Goal: Task Accomplishment & Management: Manage account settings

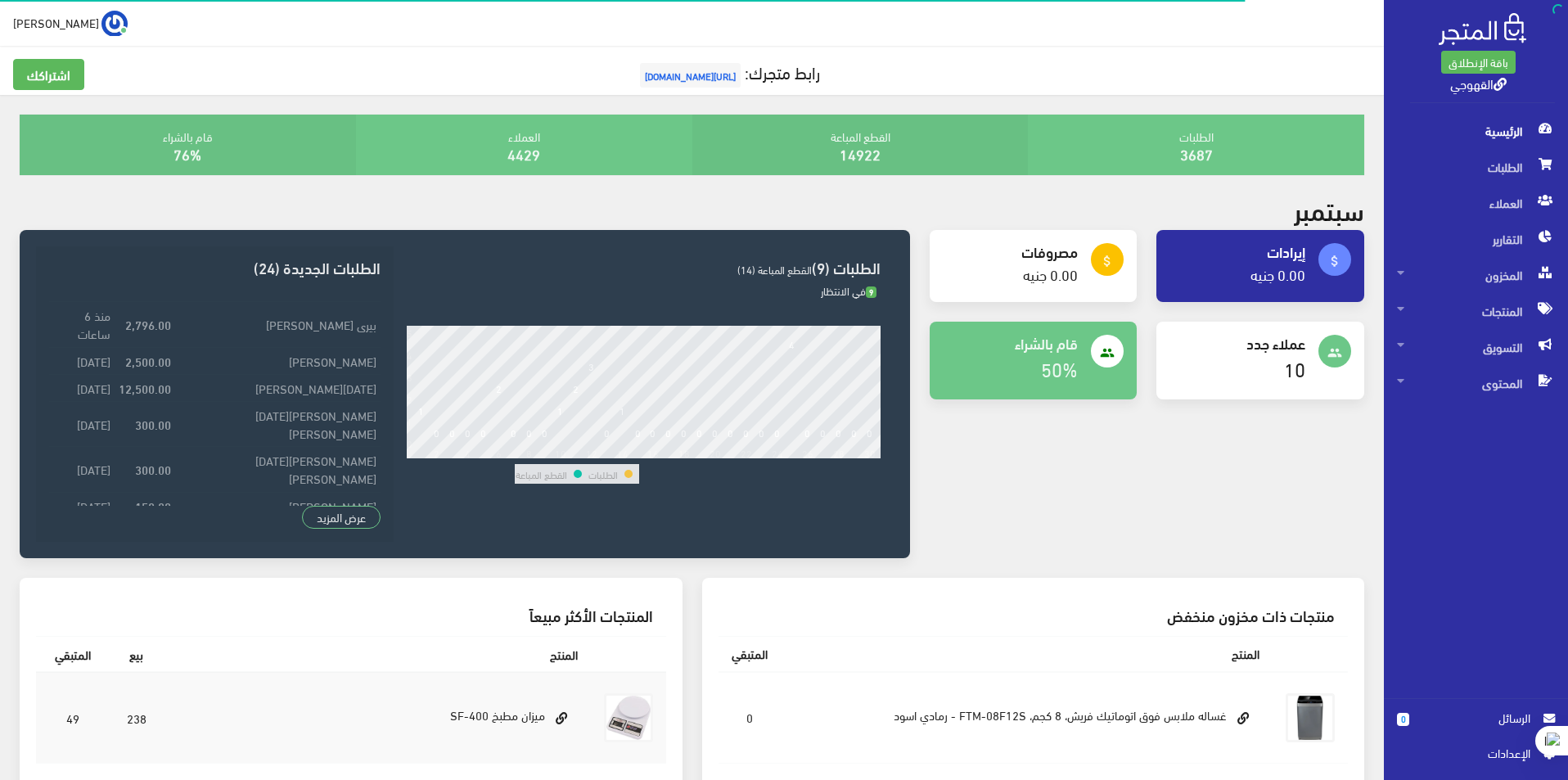
click at [1435, 714] on span "الرسائل" at bounding box center [1476, 718] width 108 height 18
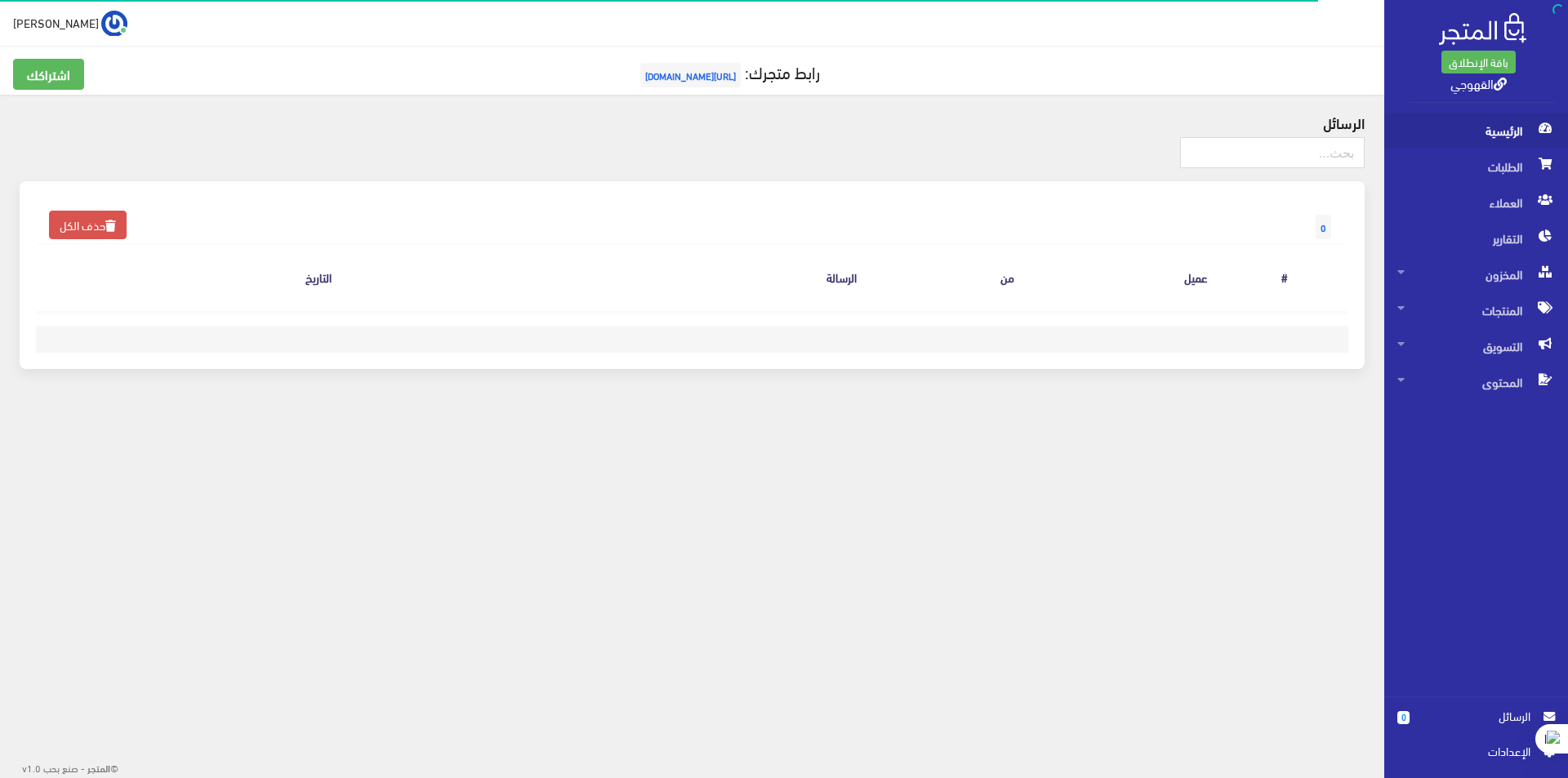
click at [1474, 128] on span "الرئيسية" at bounding box center [1476, 131] width 158 height 36
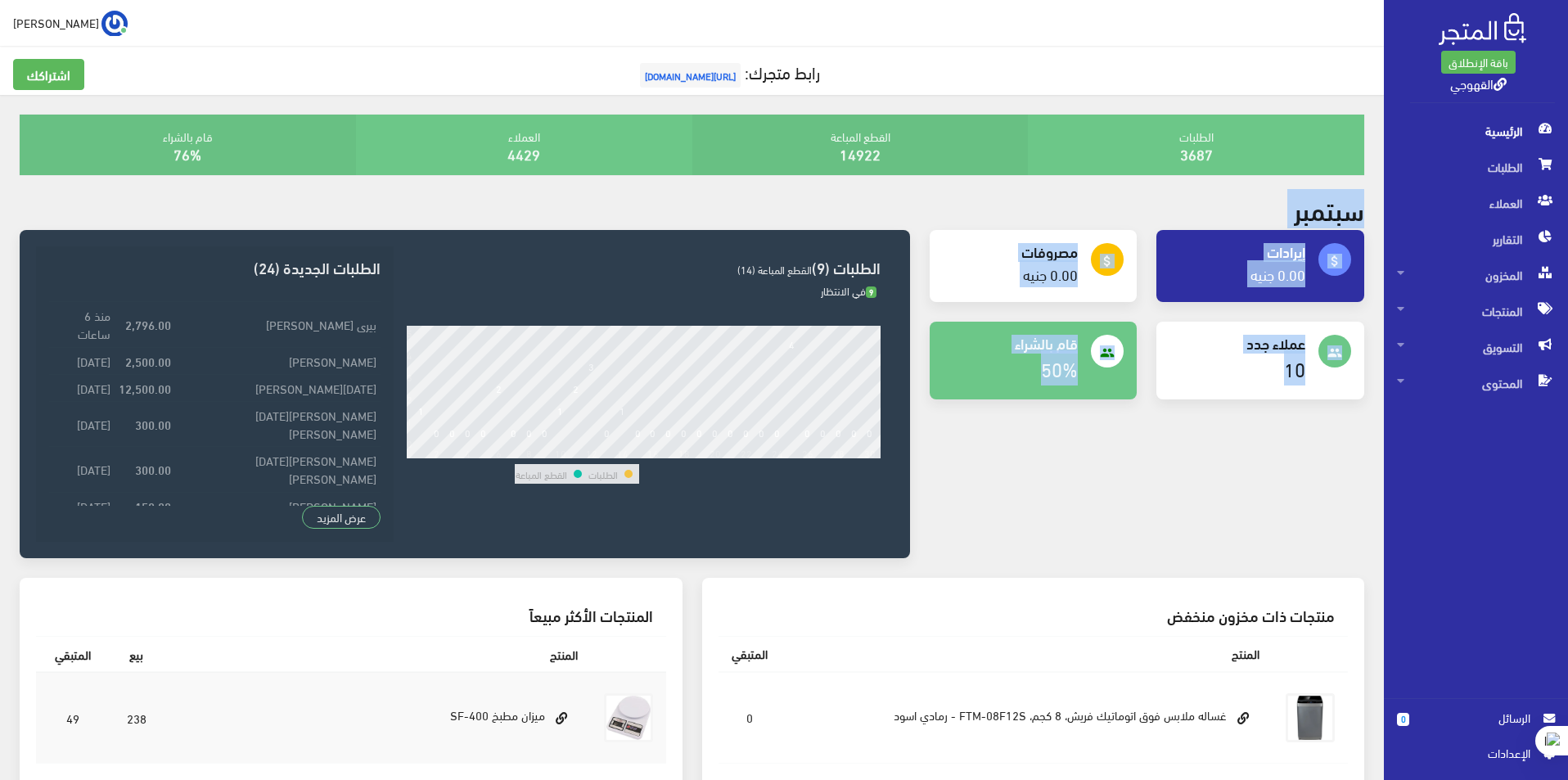
drag, startPoint x: 945, startPoint y: 421, endPoint x: 1354, endPoint y: 208, distance: 461.1
click at [1354, 208] on div "الطلبات 3687 القطع المباعة 14922 4429 76% 9" at bounding box center [691, 639] width 1383 height 1088
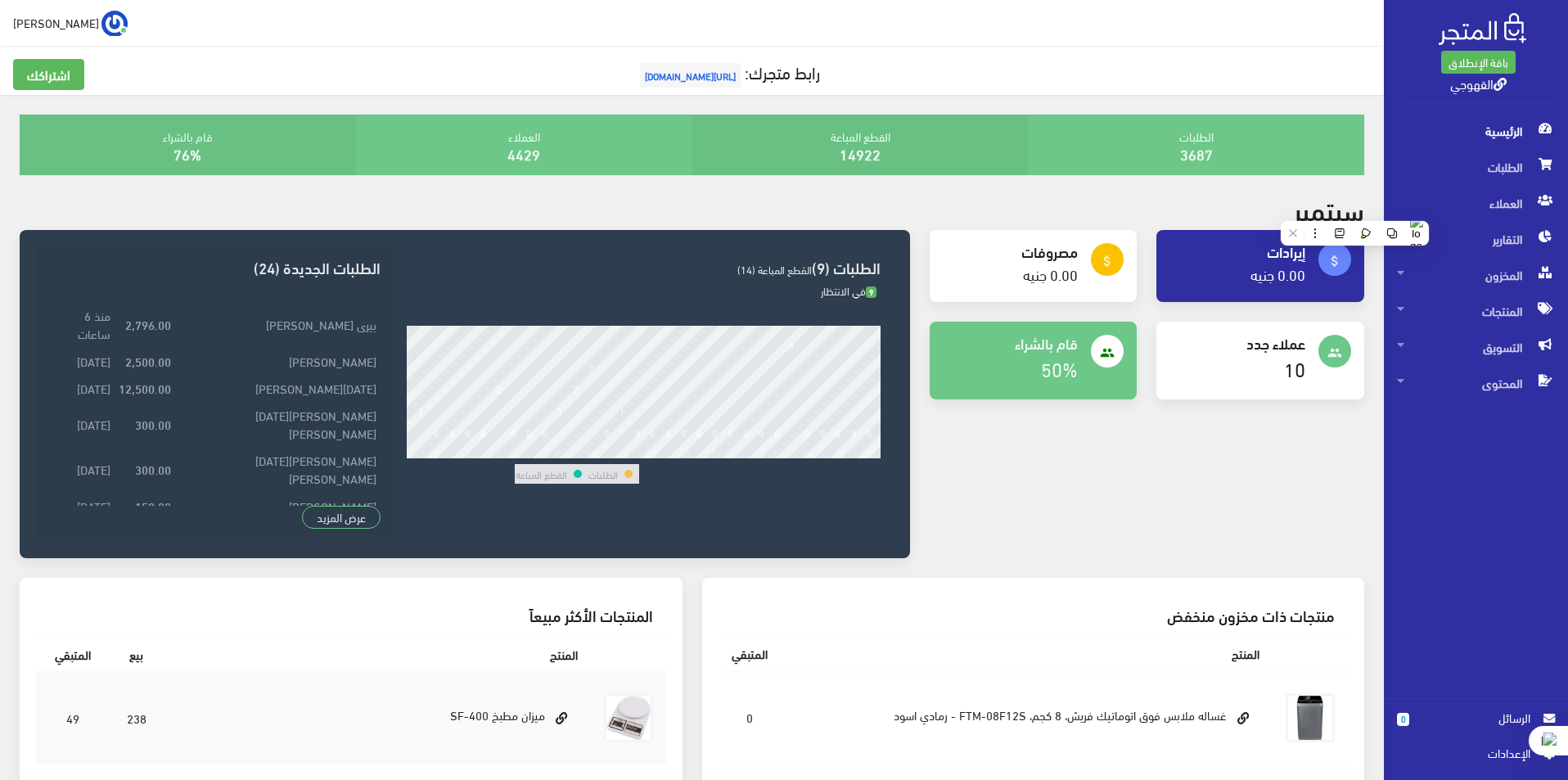
click at [1368, 205] on div "سبتمبر" at bounding box center [691, 212] width 1364 height 35
drag, startPoint x: 1363, startPoint y: 212, endPoint x: 1299, endPoint y: 215, distance: 64.1
click at [1299, 215] on h2 "سبتمبر" at bounding box center [1329, 208] width 71 height 29
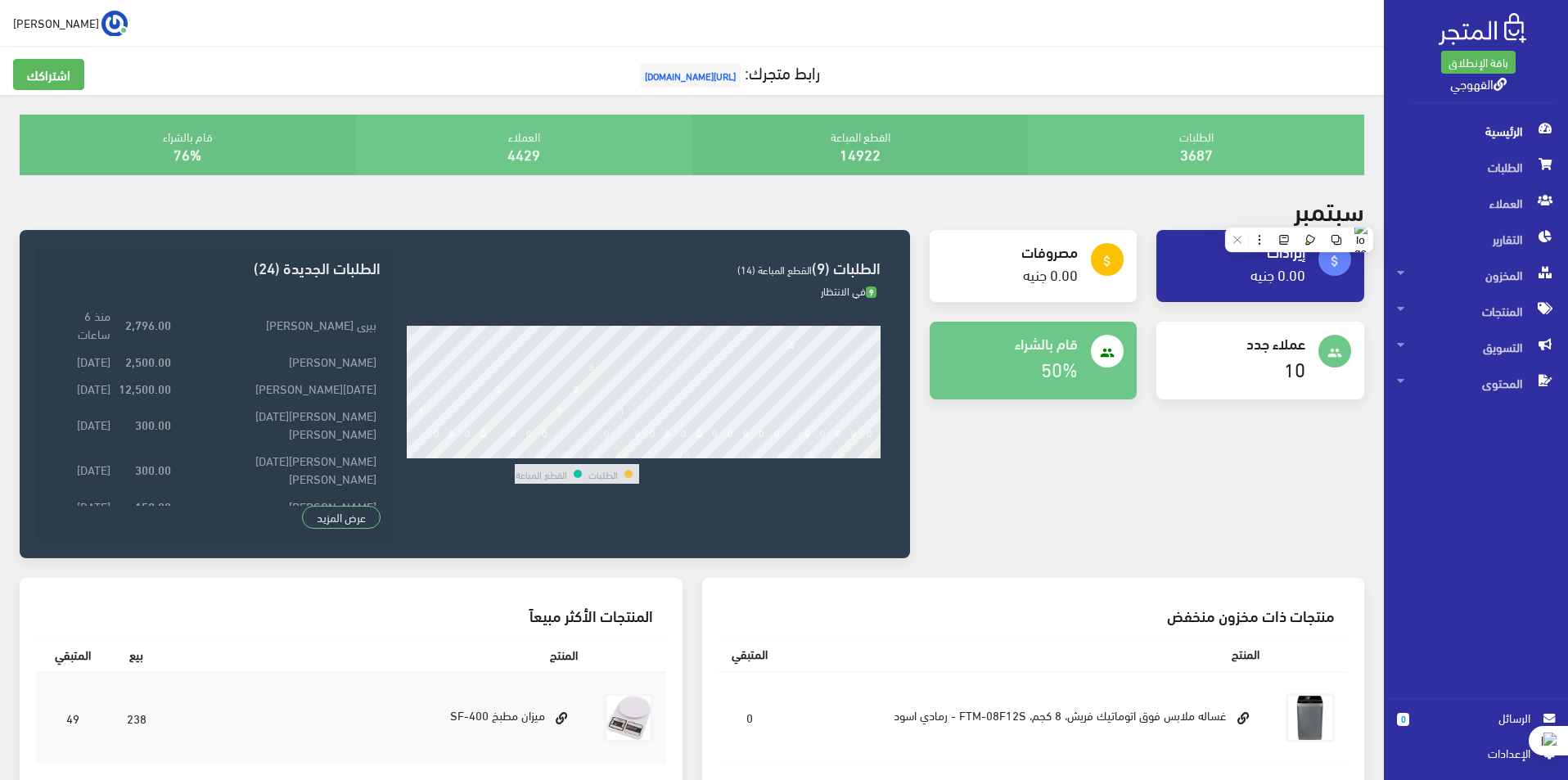
click at [1265, 454] on div "attach_money إيرادات 0.00 جنيه attach_money مصروفات" at bounding box center [1147, 404] width 455 height 348
click at [1290, 623] on h3 "منتجات ذات مخزون منخفض" at bounding box center [1033, 614] width 604 height 16
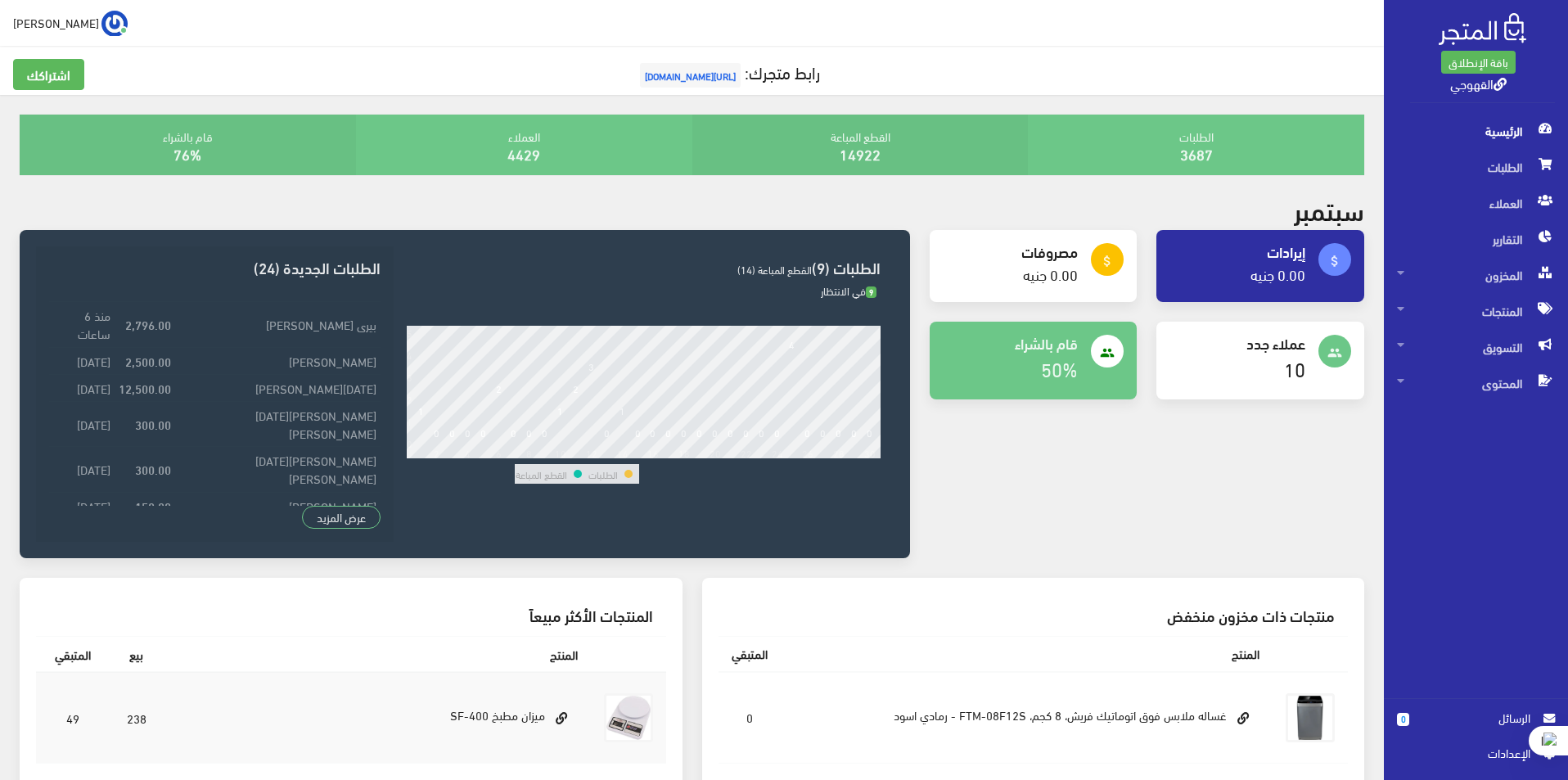
click at [1301, 568] on div "attach_money إيرادات 0.00 جنيه attach_money مصروفات" at bounding box center [1147, 404] width 455 height 348
click at [1491, 314] on span "المنتجات" at bounding box center [1475, 311] width 158 height 36
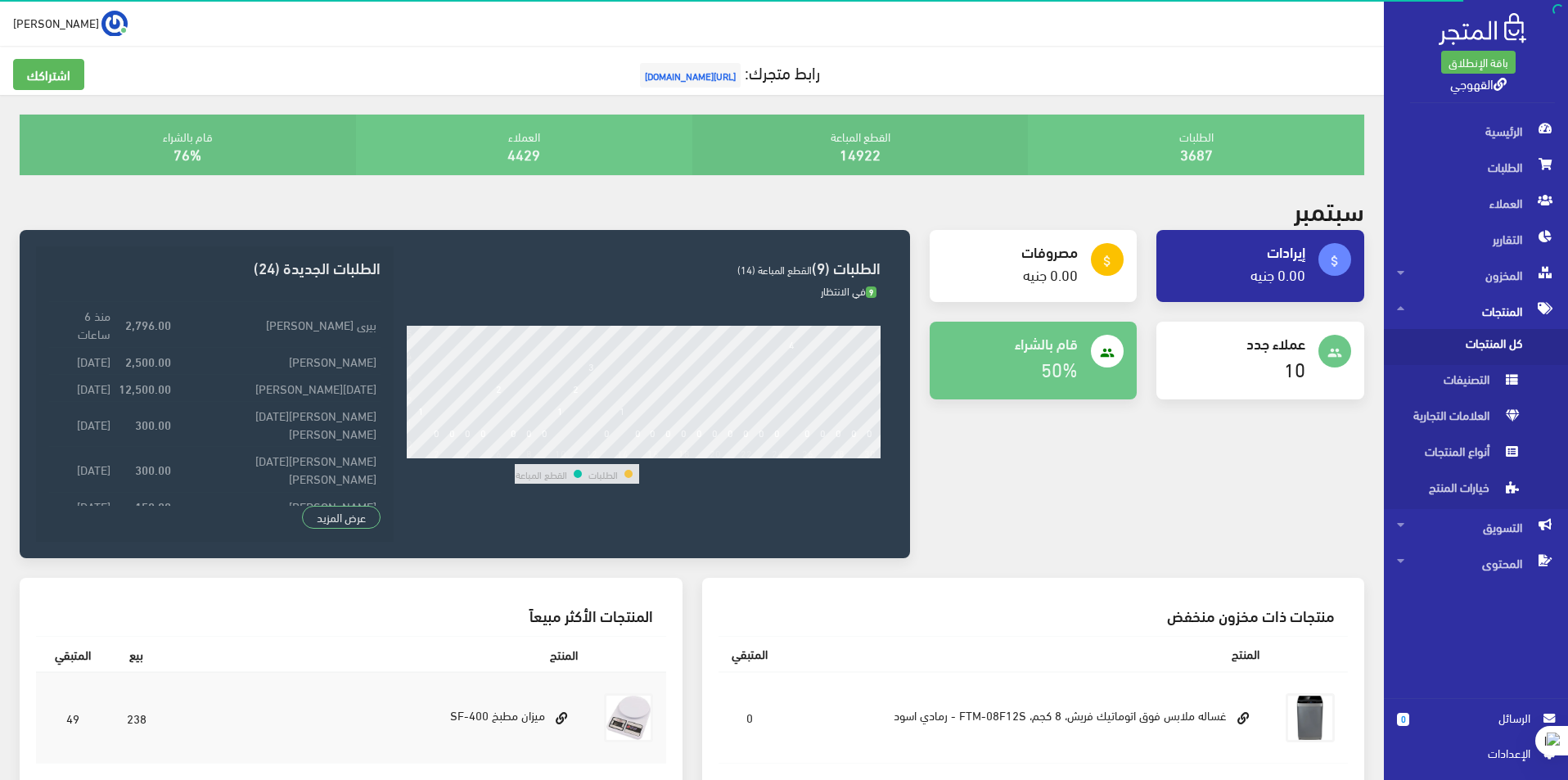
click at [1488, 342] on span "كل المنتجات" at bounding box center [1459, 347] width 125 height 36
click at [843, 270] on h3 "الطلبات (9) القطع المباعة (14)" at bounding box center [644, 267] width 474 height 16
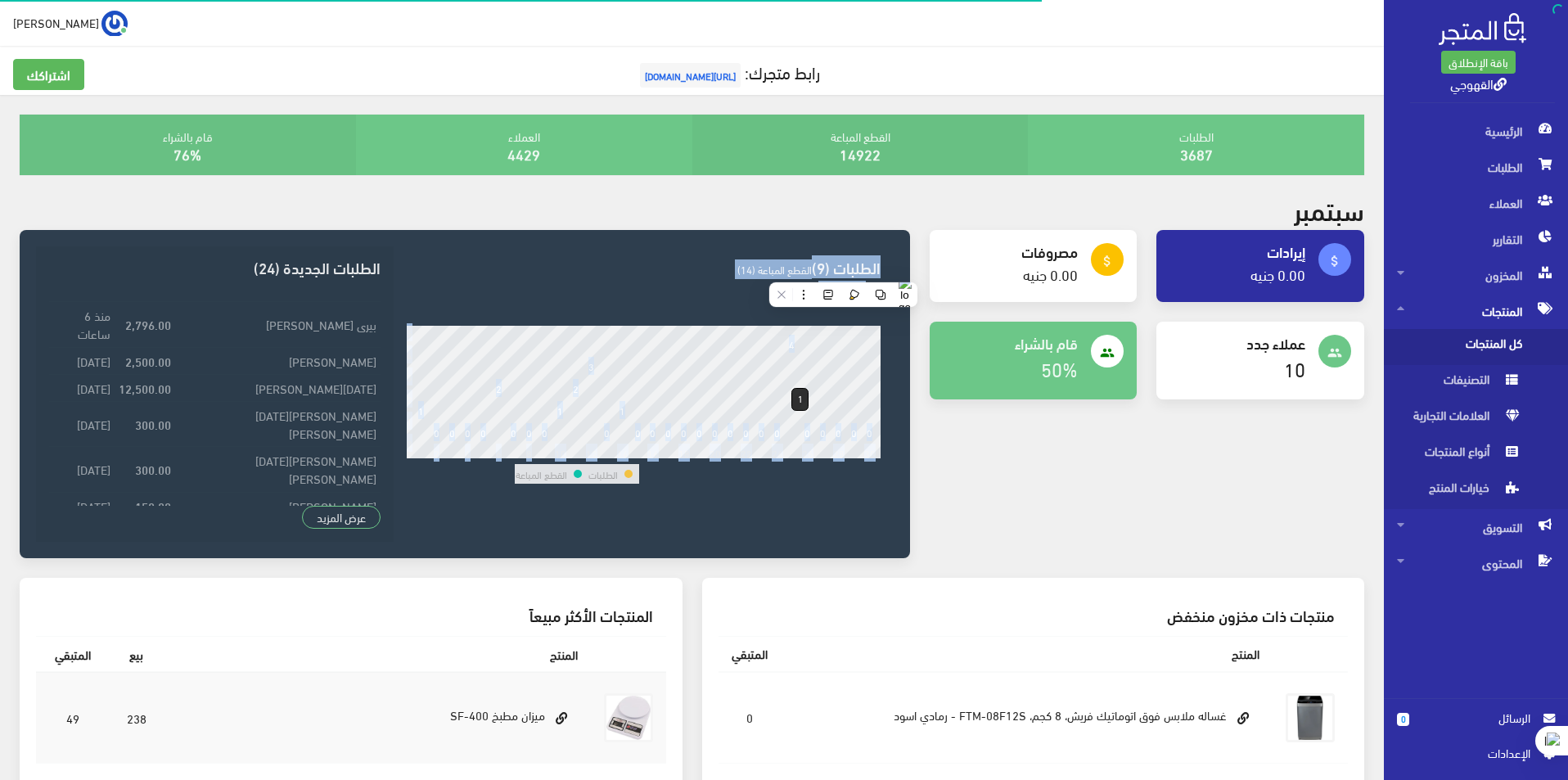
click at [791, 421] on div "الطلبات (9) القطع المباعة (14) 9 في الانتظار" at bounding box center [644, 394] width 500 height 295
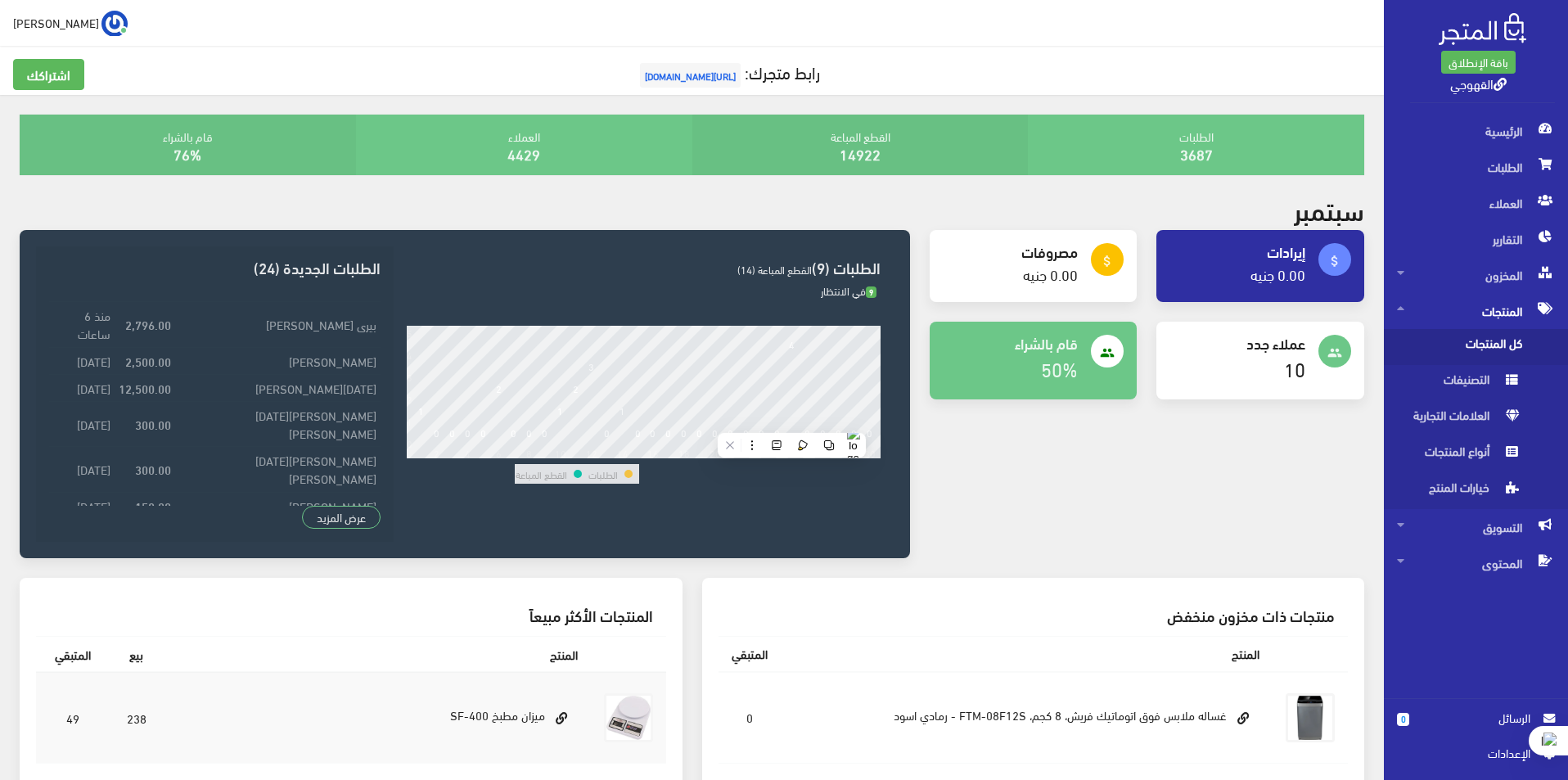
click at [1136, 448] on div "attach_money إيرادات 0.00 جنيه attach_money مصروفات" at bounding box center [1147, 404] width 455 height 348
click at [712, 475] on div "الطلبات (9) القطع المباعة (14) 9 في الانتظار" at bounding box center [644, 394] width 500 height 295
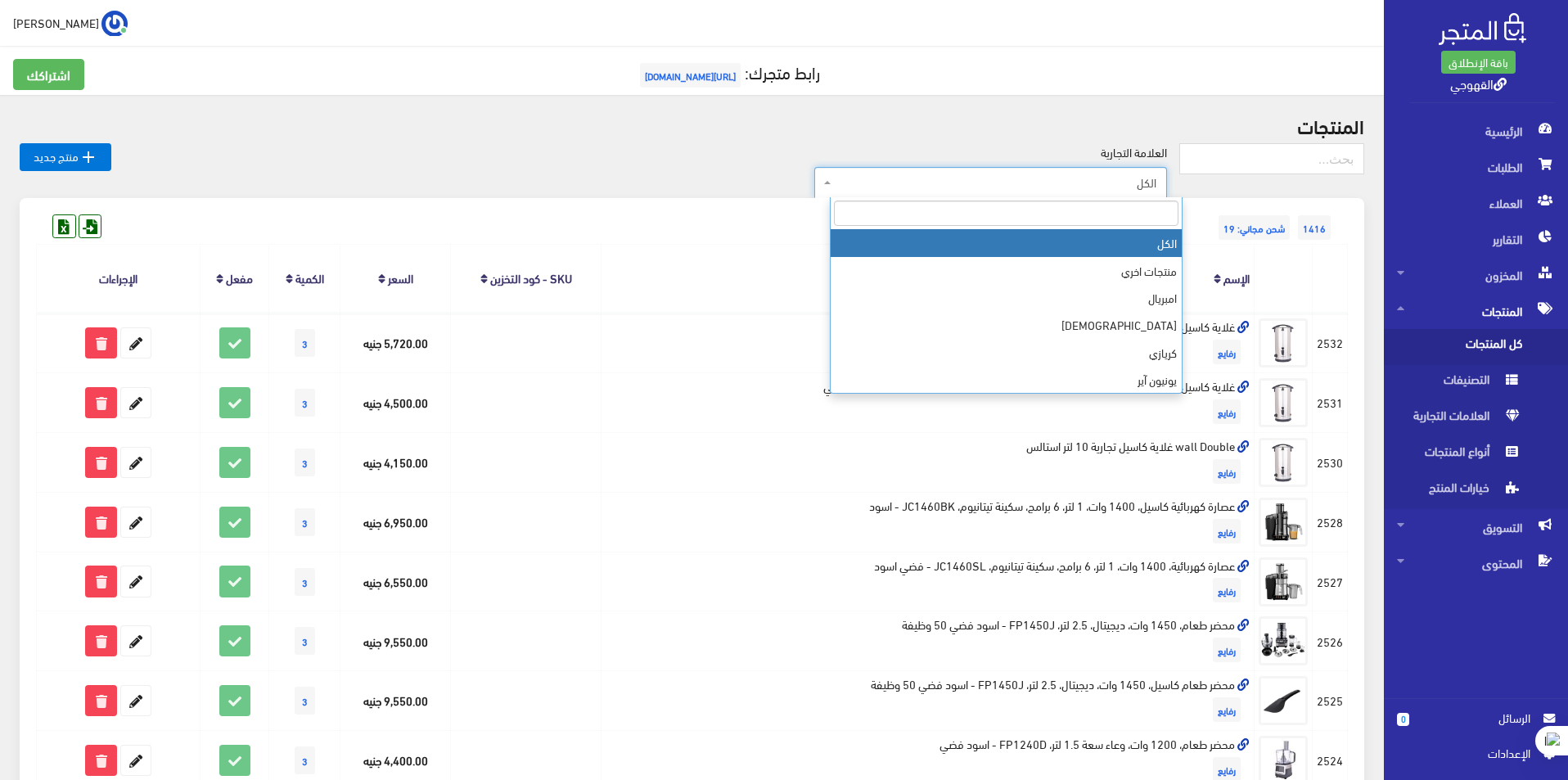
click at [1156, 190] on span "الكل" at bounding box center [996, 183] width 321 height 16
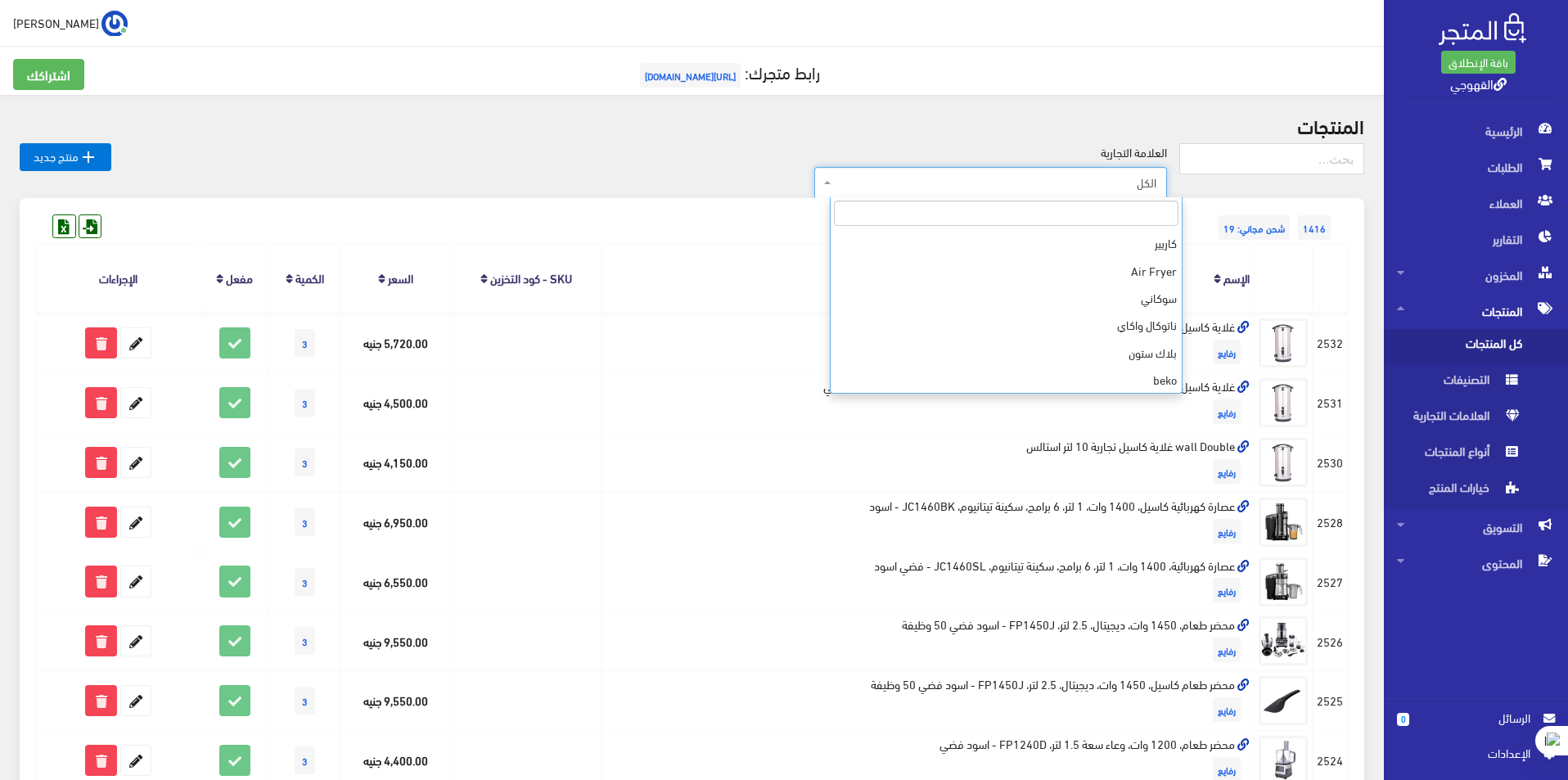
scroll to position [464, 0]
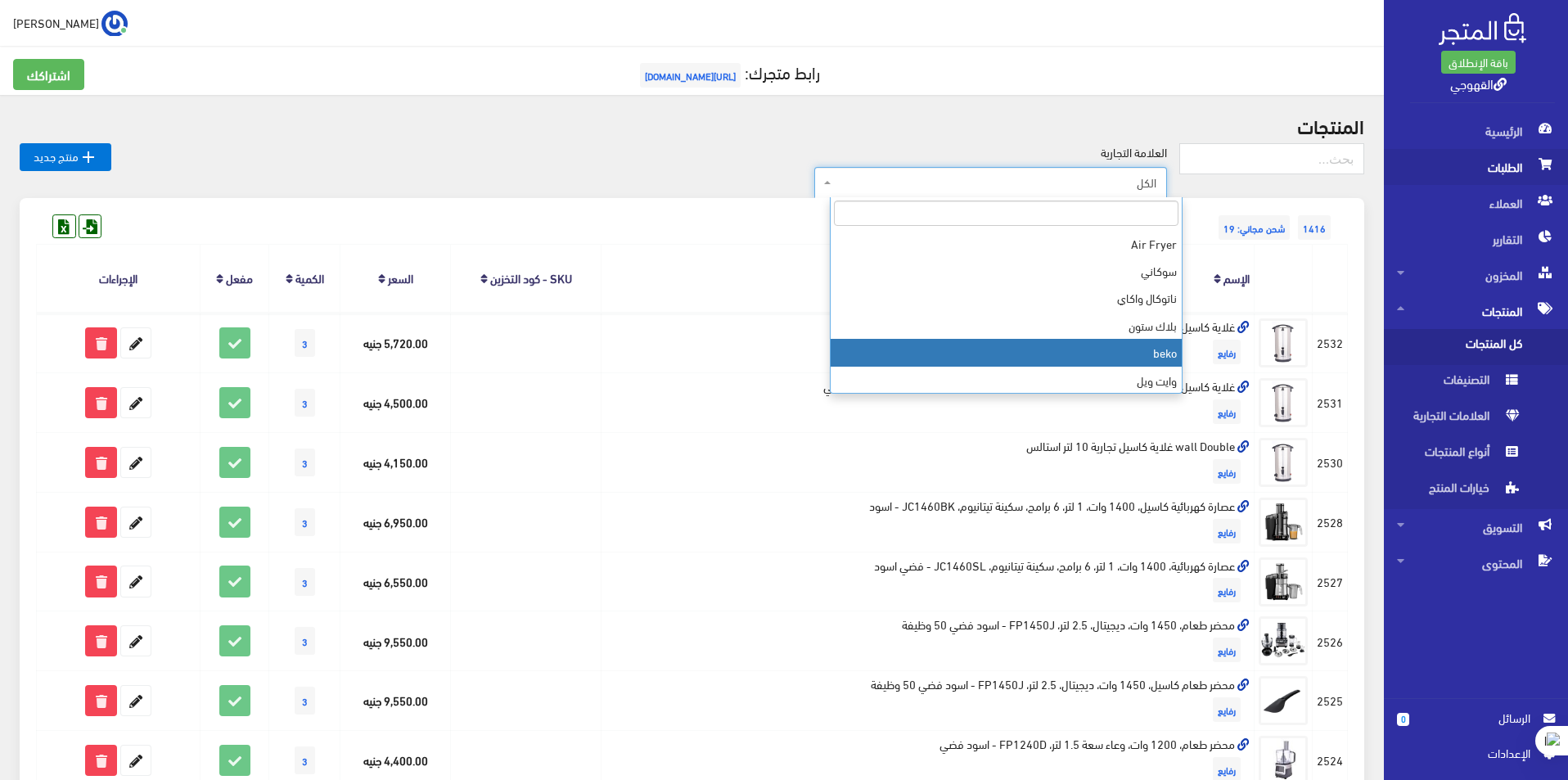
select select "https://account.almatjar.store/products?brand=111"
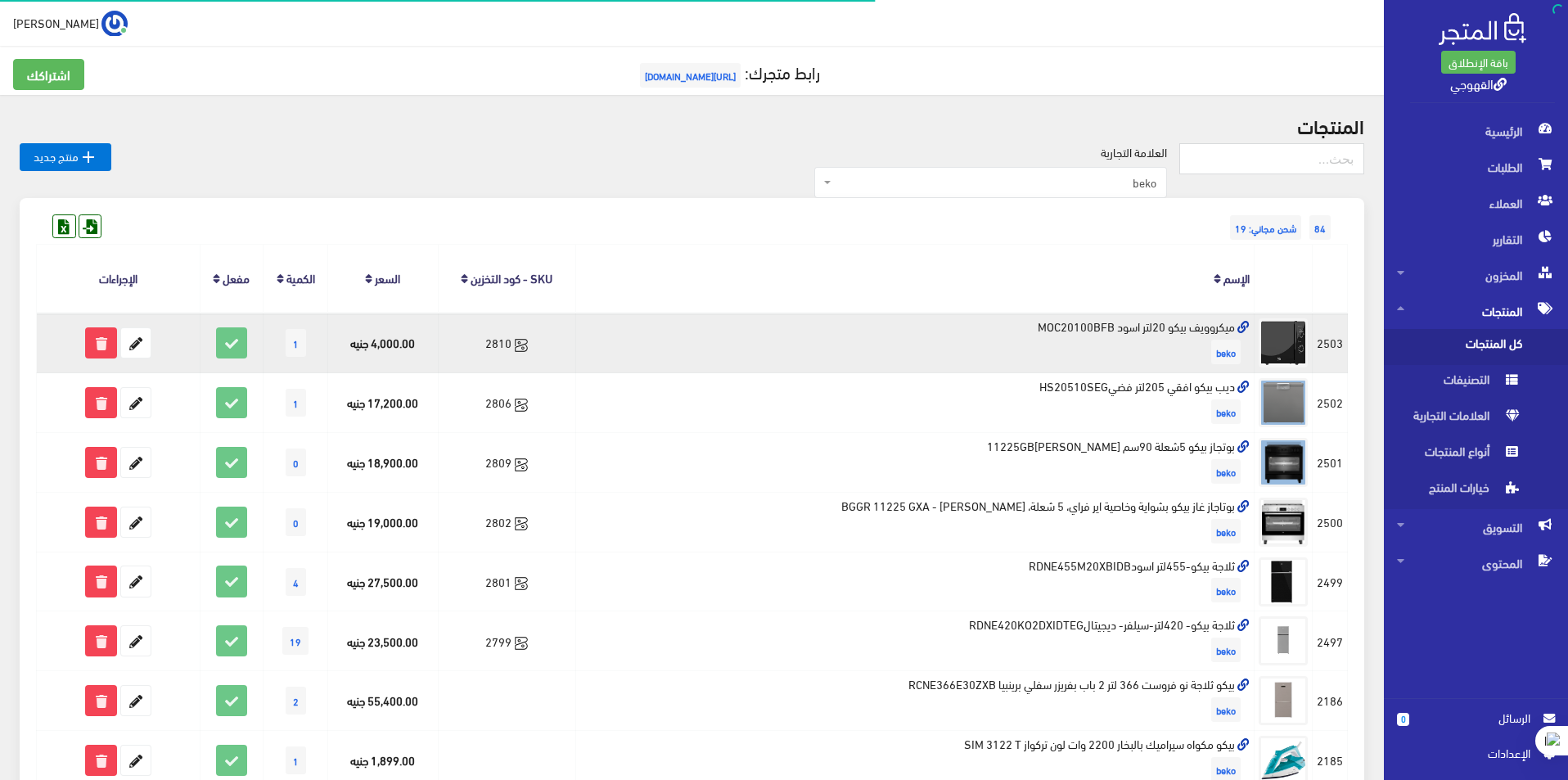
click at [1161, 326] on td "ميكروويف بيكو 20لتر اسود MOC20100BFB beko" at bounding box center [914, 342] width 678 height 60
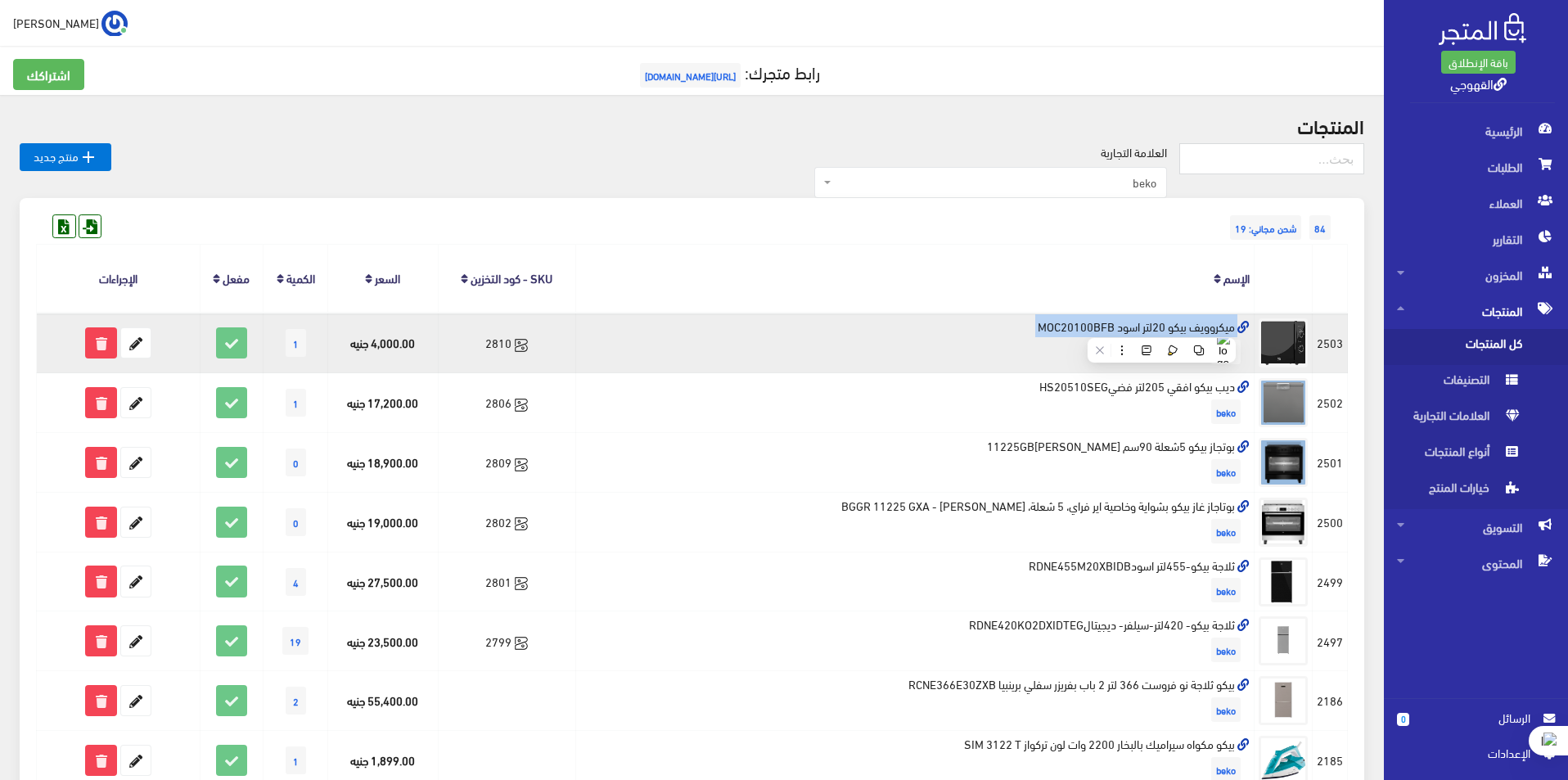
copy td "ميكروويف بيكو 20لتر اسود MOC20100BFB"
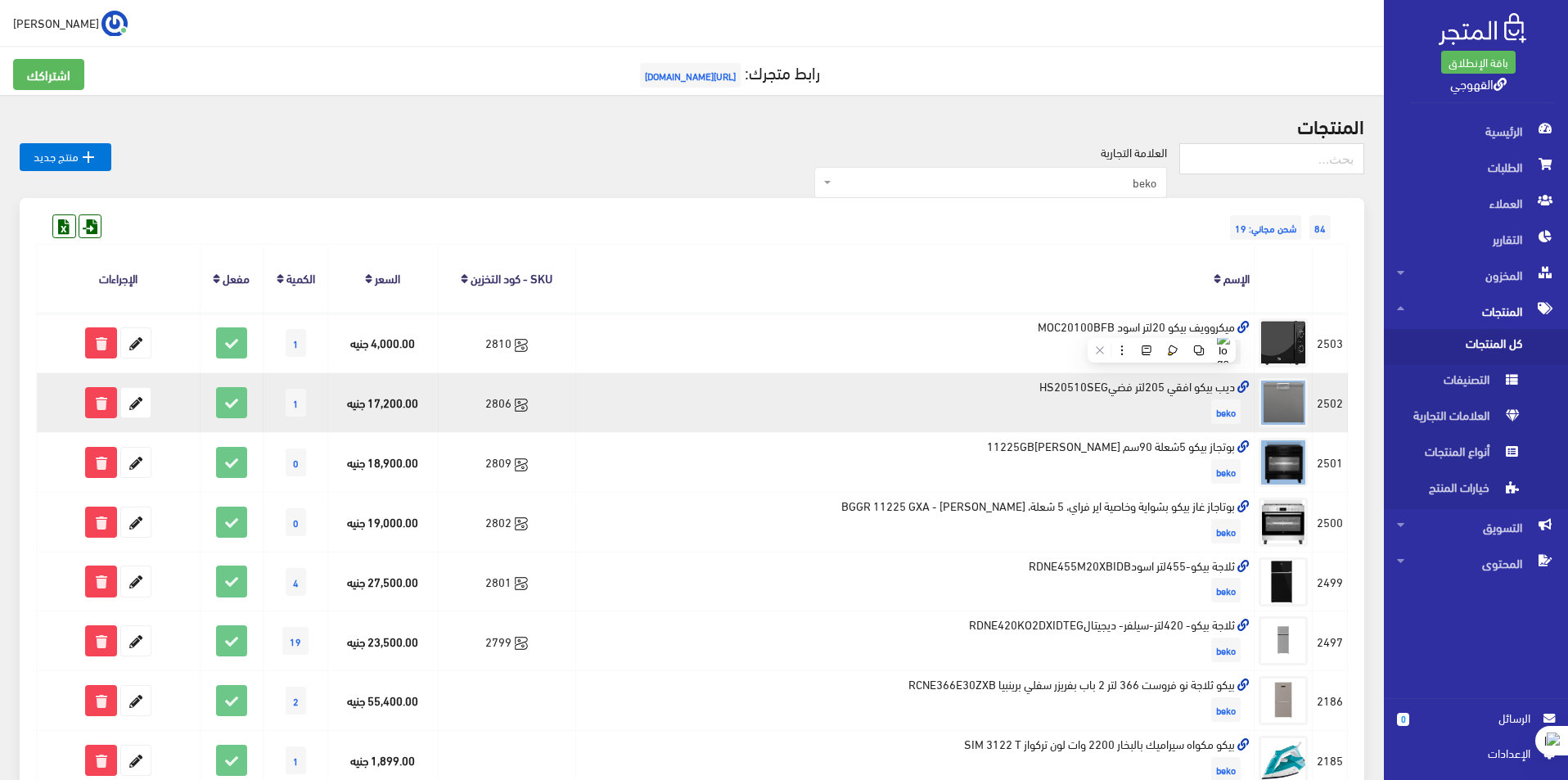
click at [1152, 385] on td "ديب بيكو افقي 205لتر فضيHS20510SEG beko" at bounding box center [914, 403] width 678 height 60
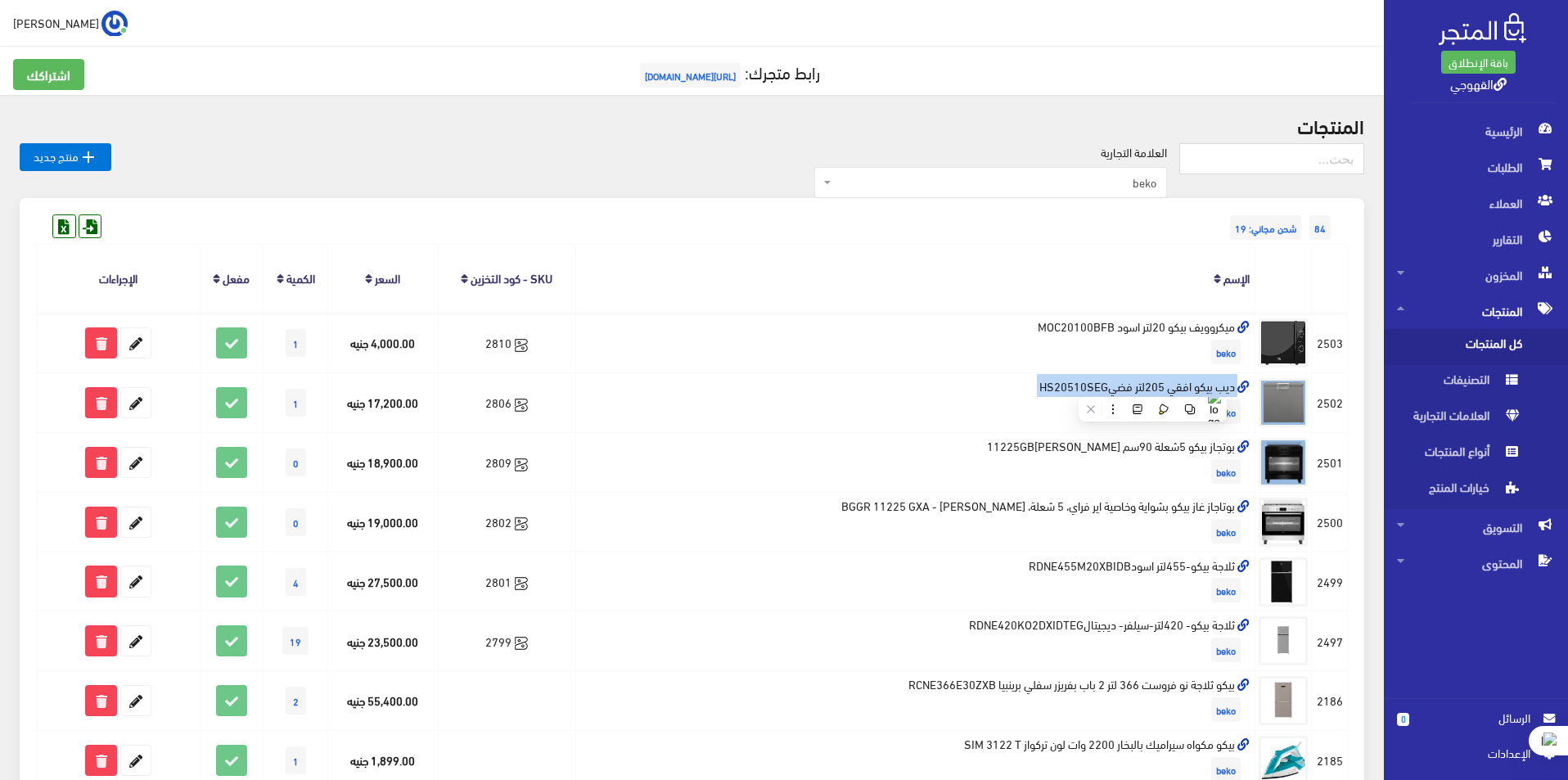
copy td "ديب بيكو افقي 205لتر فضيHS20510SEG"
